Goal: Task Accomplishment & Management: Book appointment/travel/reservation

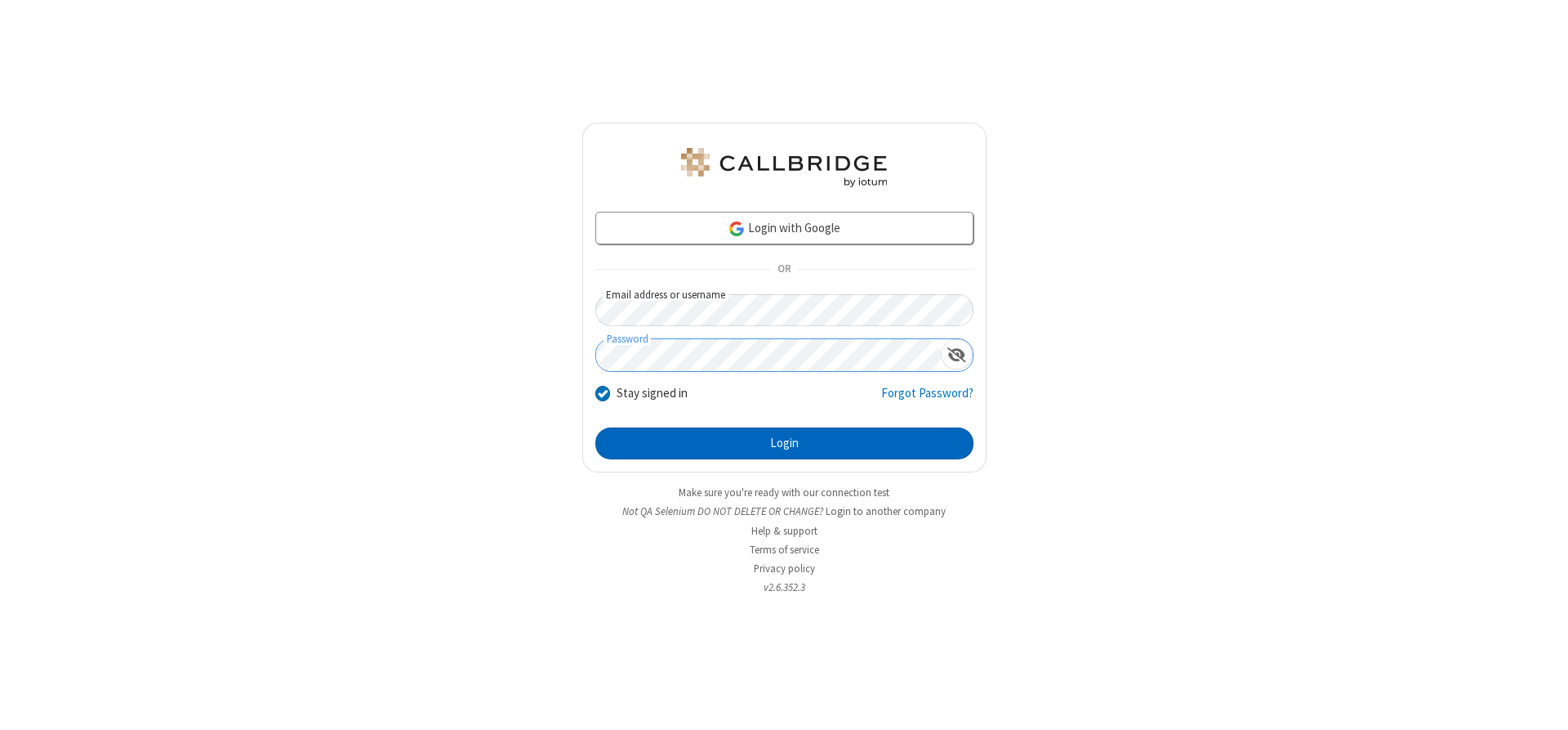
click at [784, 443] on button "Login" at bounding box center [784, 444] width 378 height 33
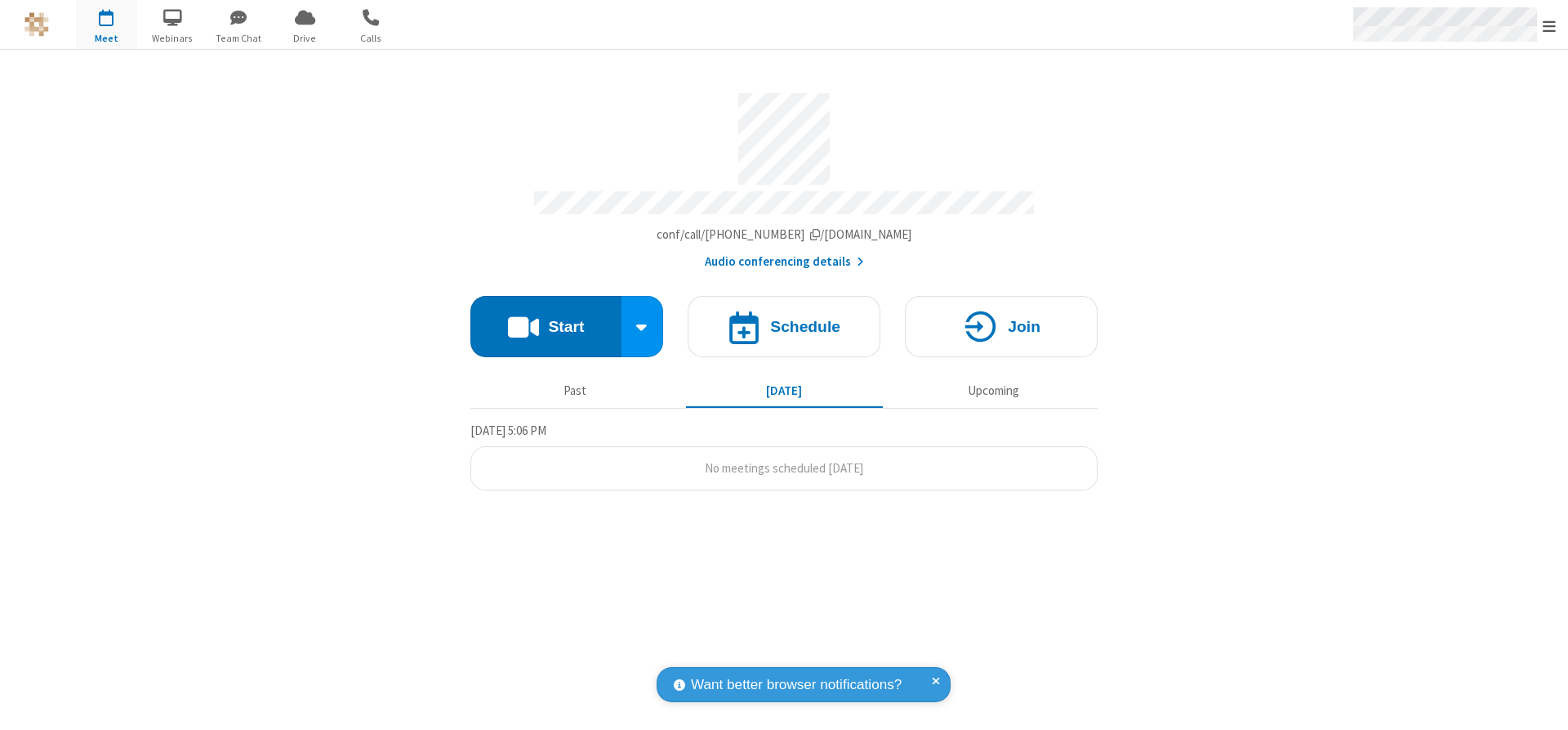
click at [1549, 25] on span "Open menu" at bounding box center [1549, 26] width 13 height 16
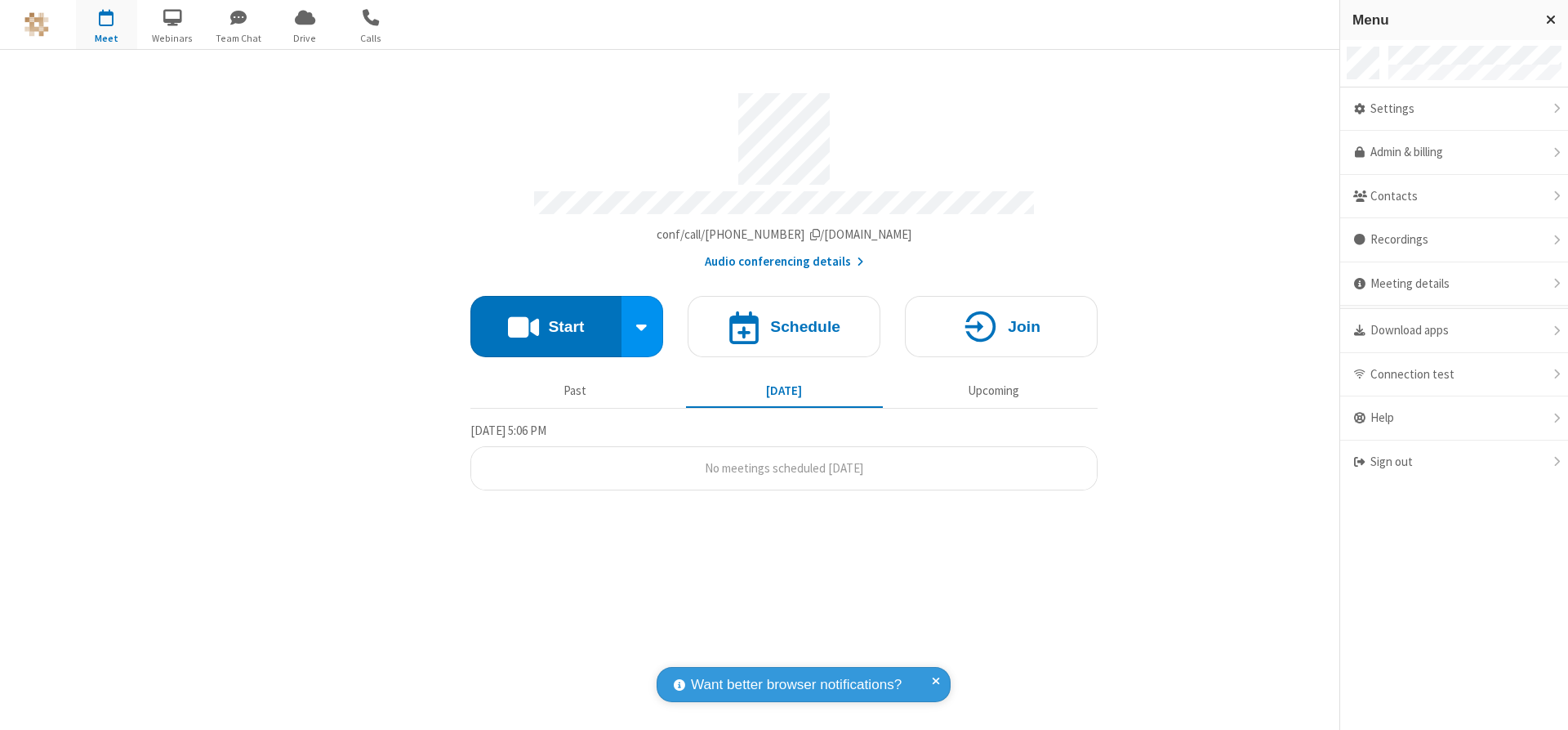
click at [106, 25] on span "button" at bounding box center [106, 17] width 61 height 28
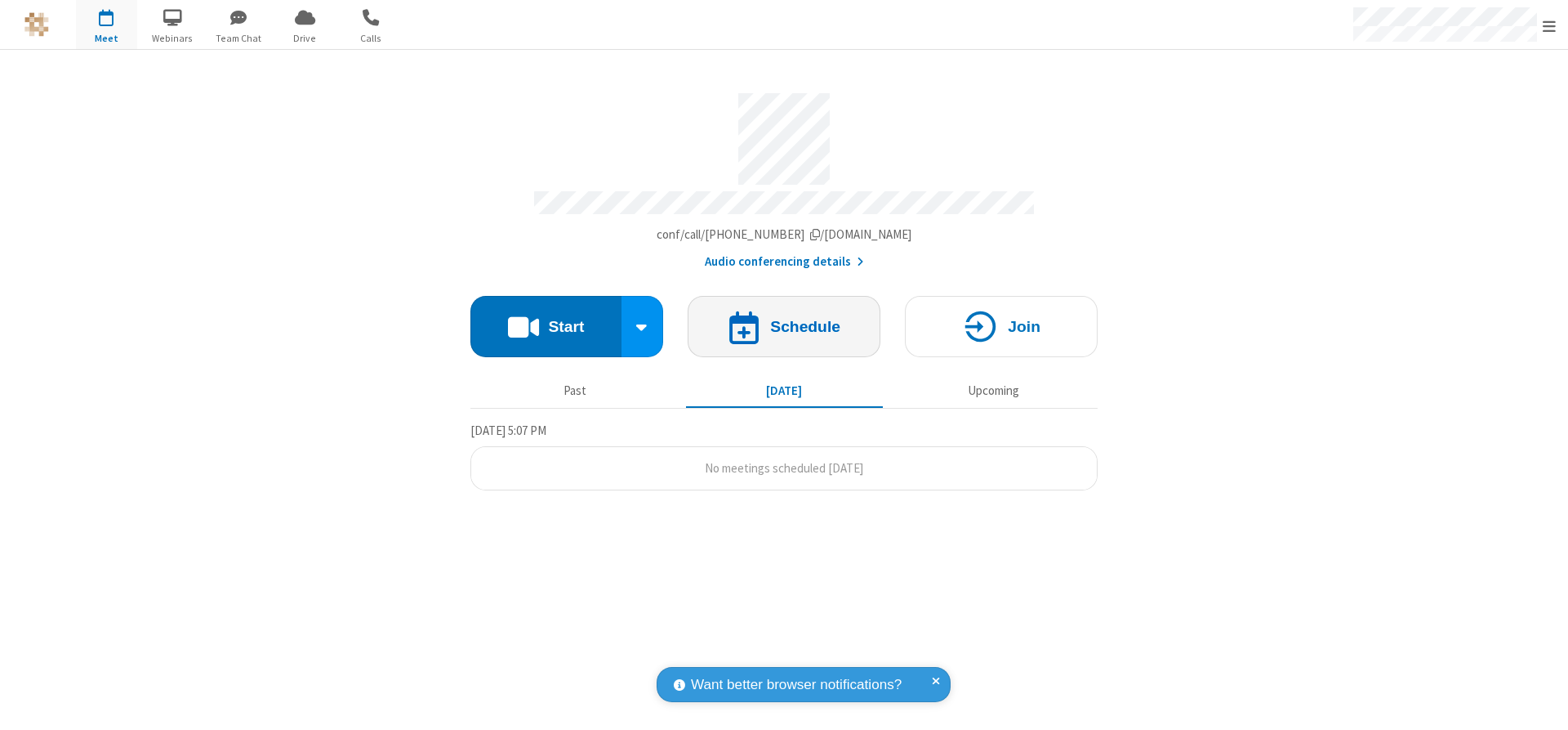
click at [784, 320] on h4 "Schedule" at bounding box center [806, 326] width 70 height 16
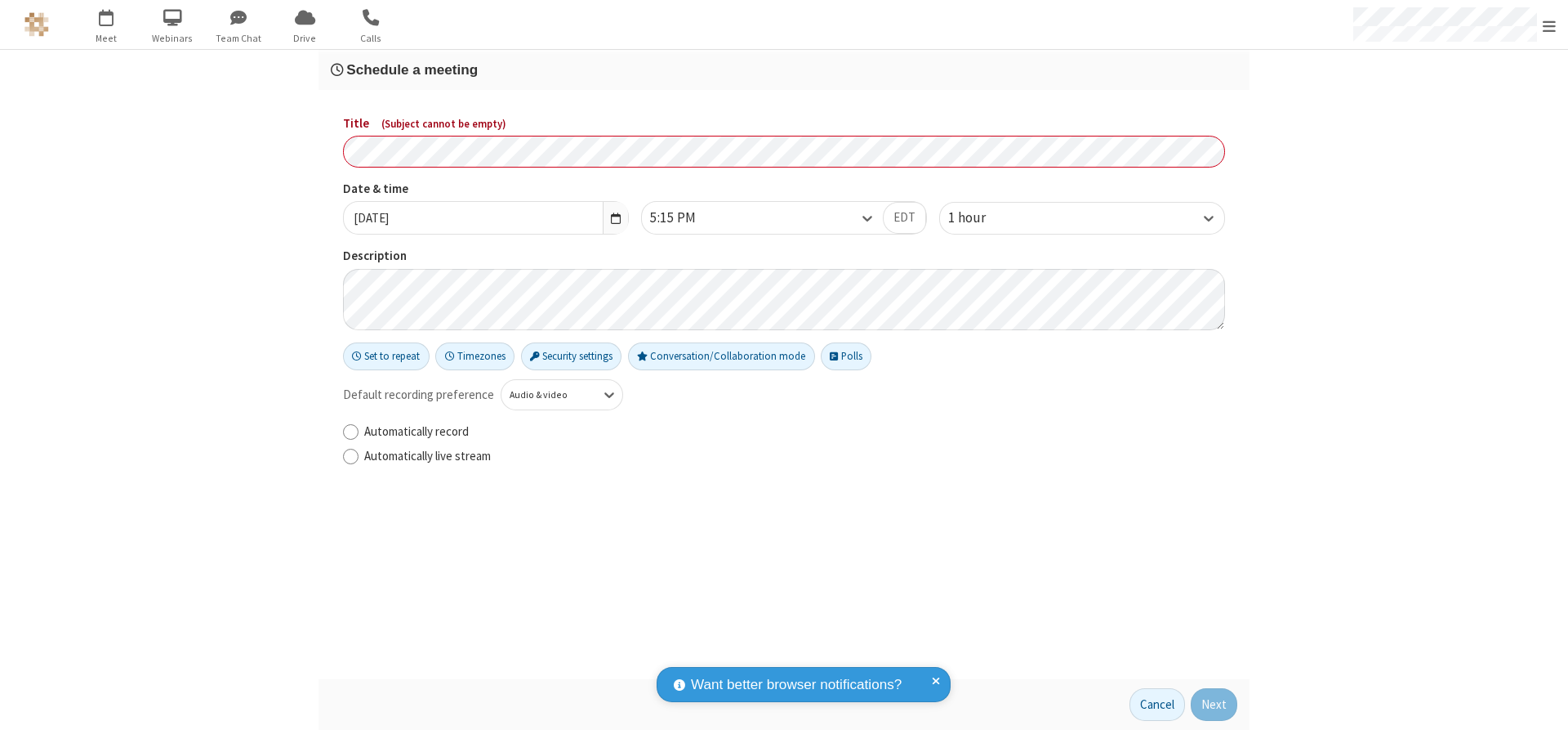
click at [784, 70] on h3 "Schedule a meeting" at bounding box center [784, 70] width 906 height 16
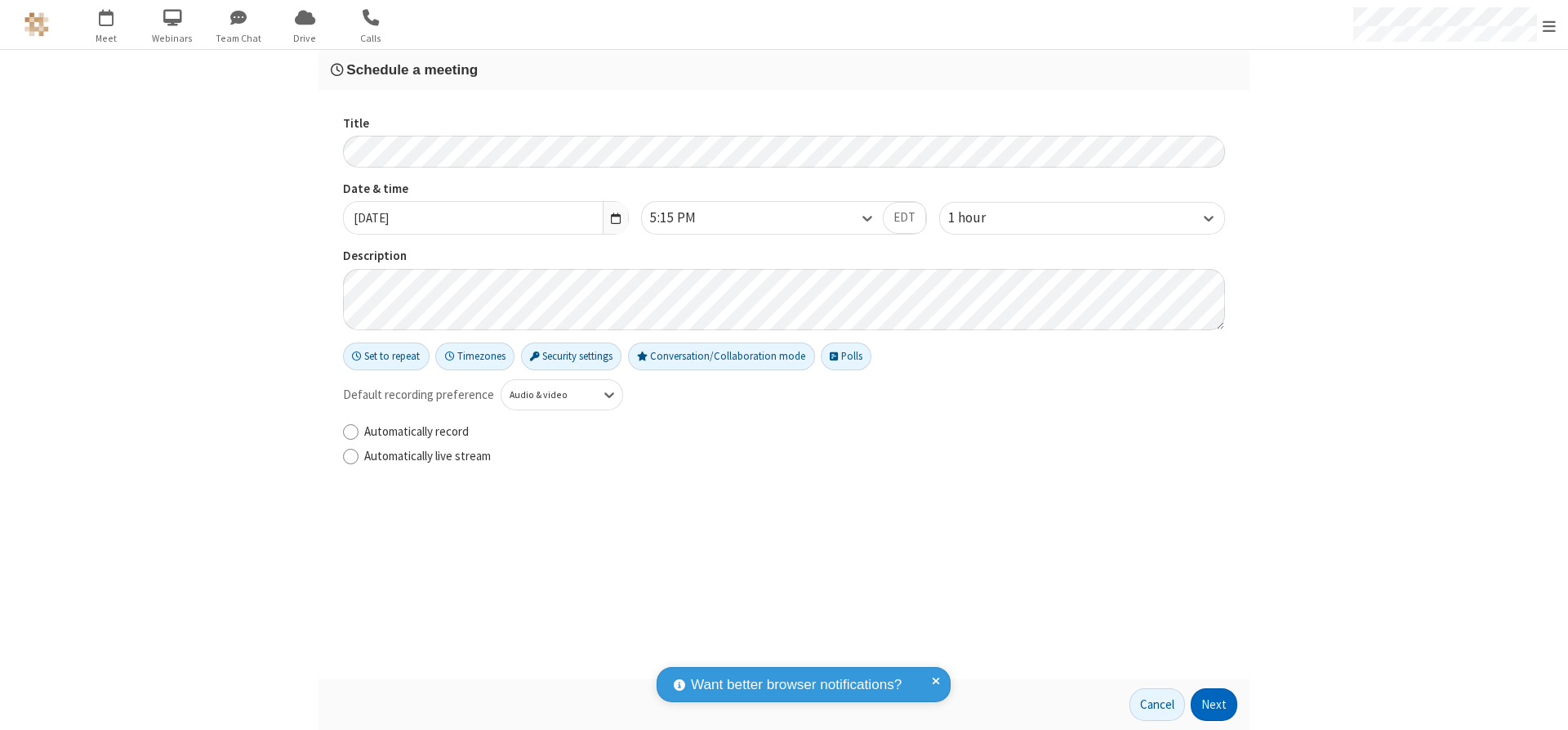
click at [1215, 705] on button "Next" at bounding box center [1214, 705] width 47 height 33
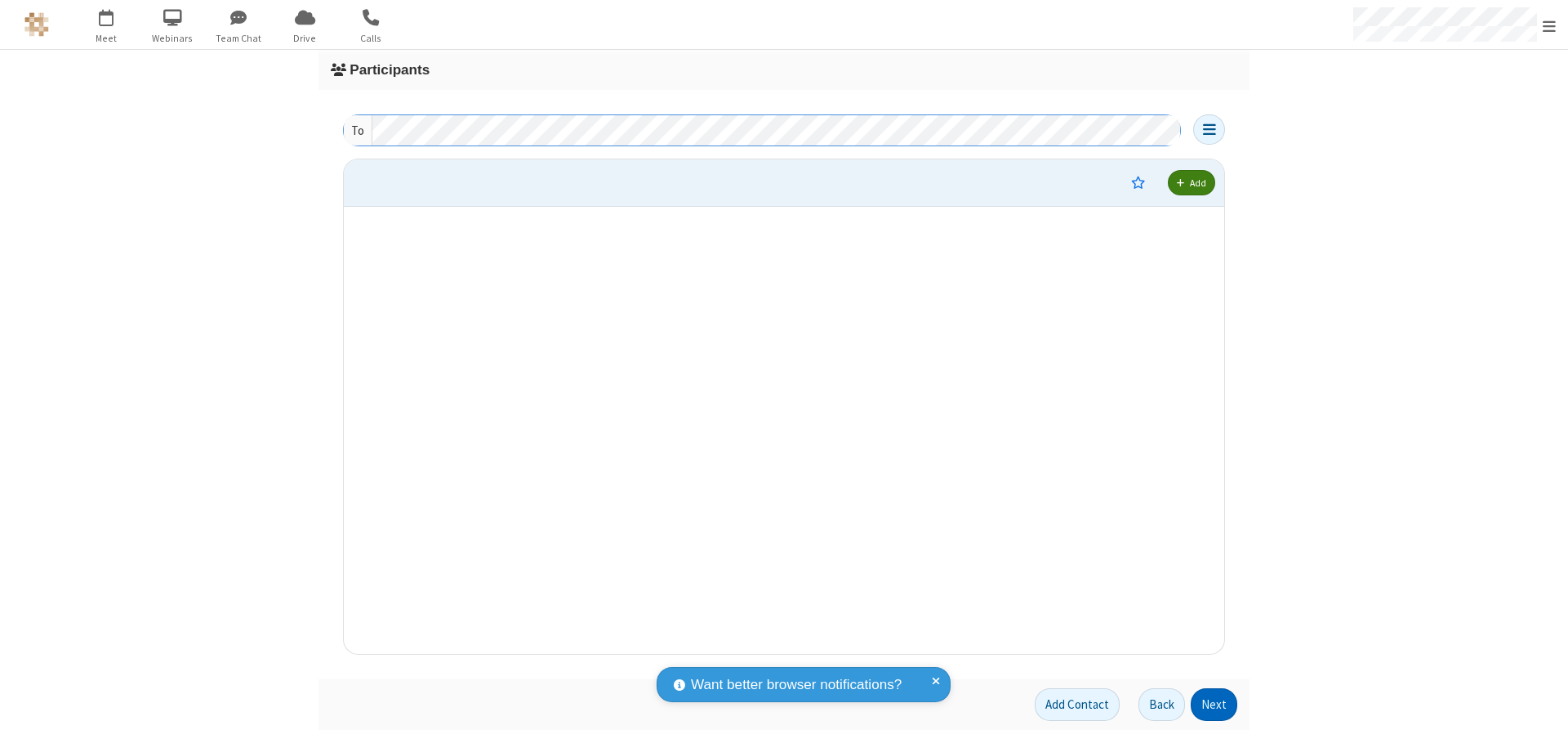
click at [1215, 705] on button "Next" at bounding box center [1214, 705] width 47 height 33
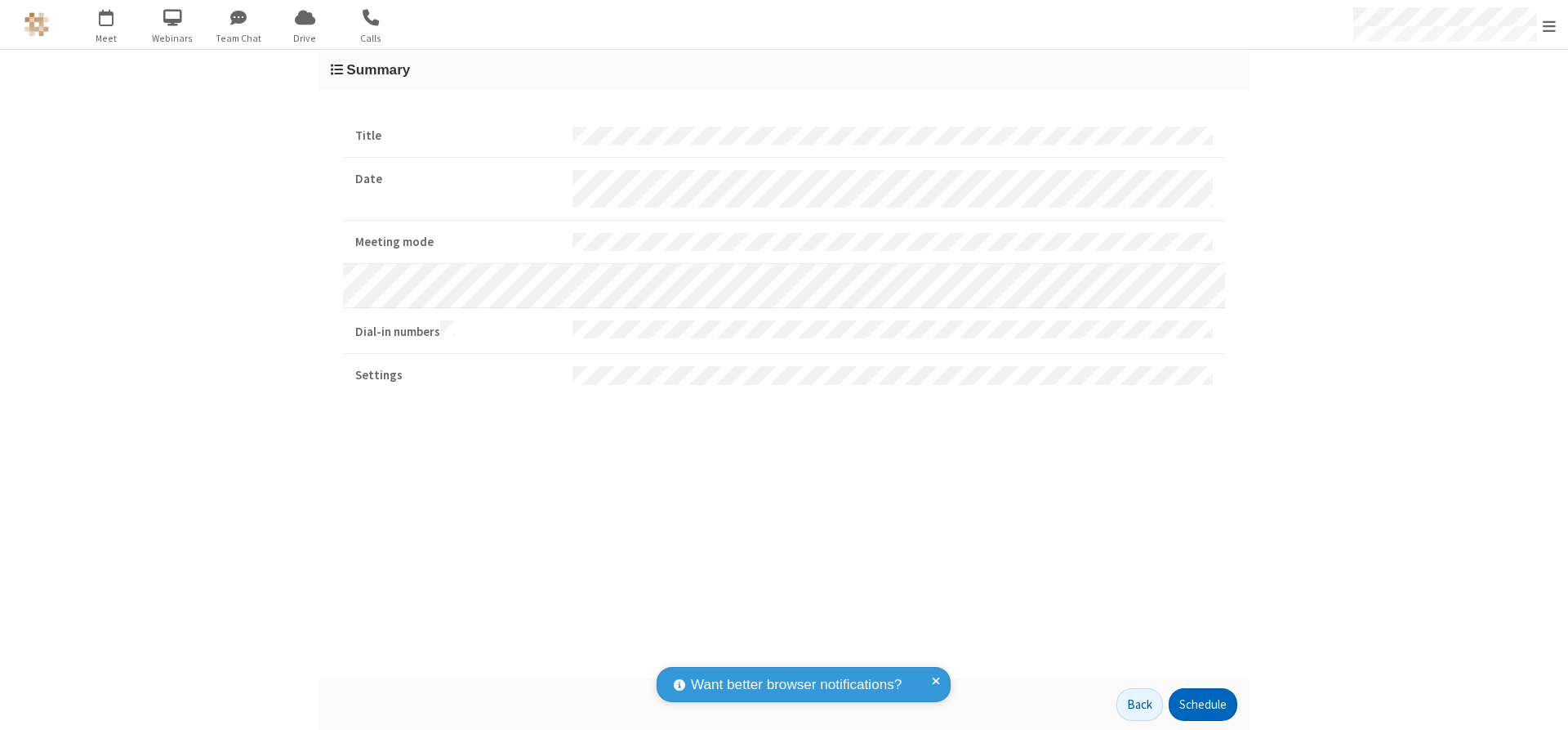
click at [1202, 705] on button "Schedule" at bounding box center [1203, 705] width 69 height 33
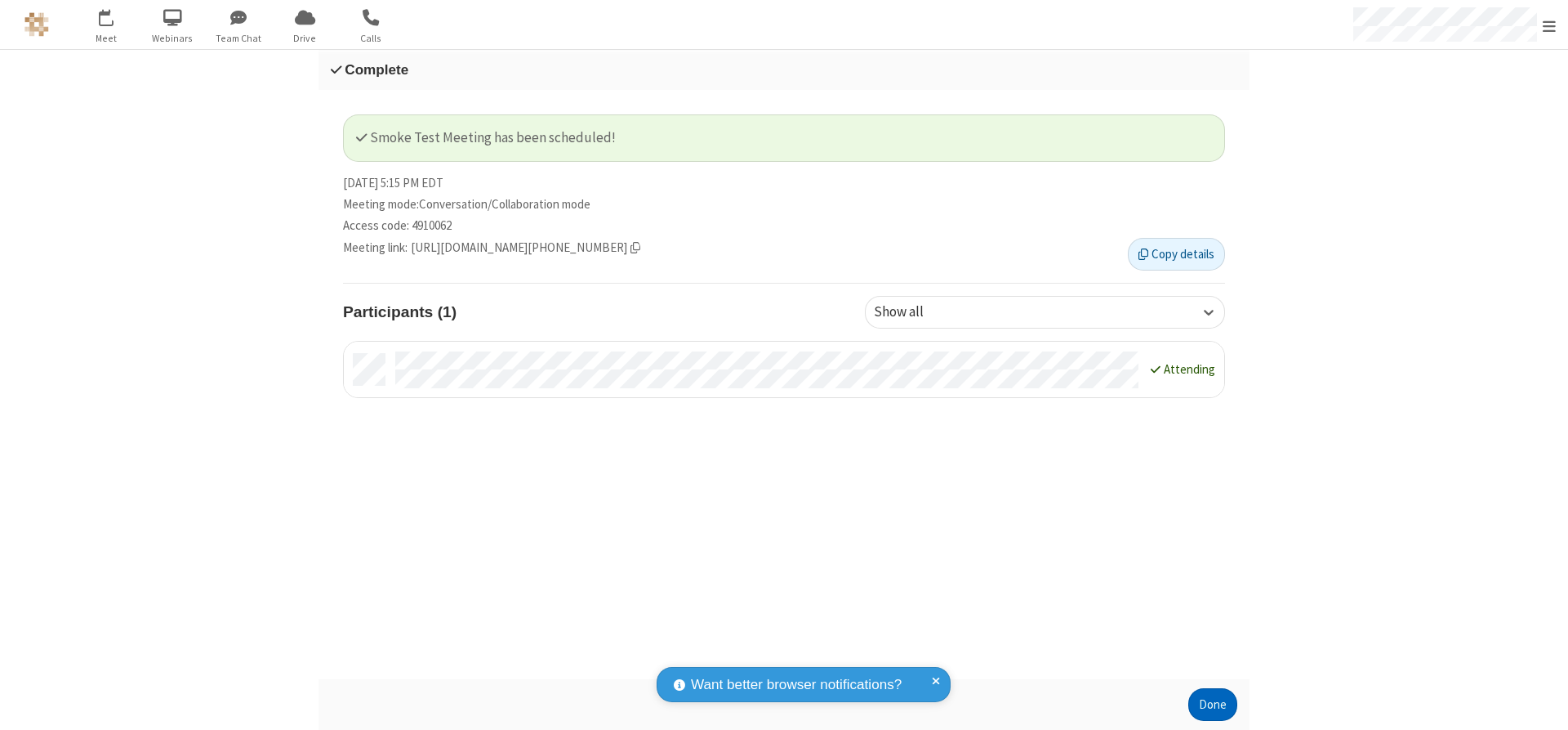
click at [1213, 705] on button "Done" at bounding box center [1213, 705] width 49 height 33
